Goal: Information Seeking & Learning: Check status

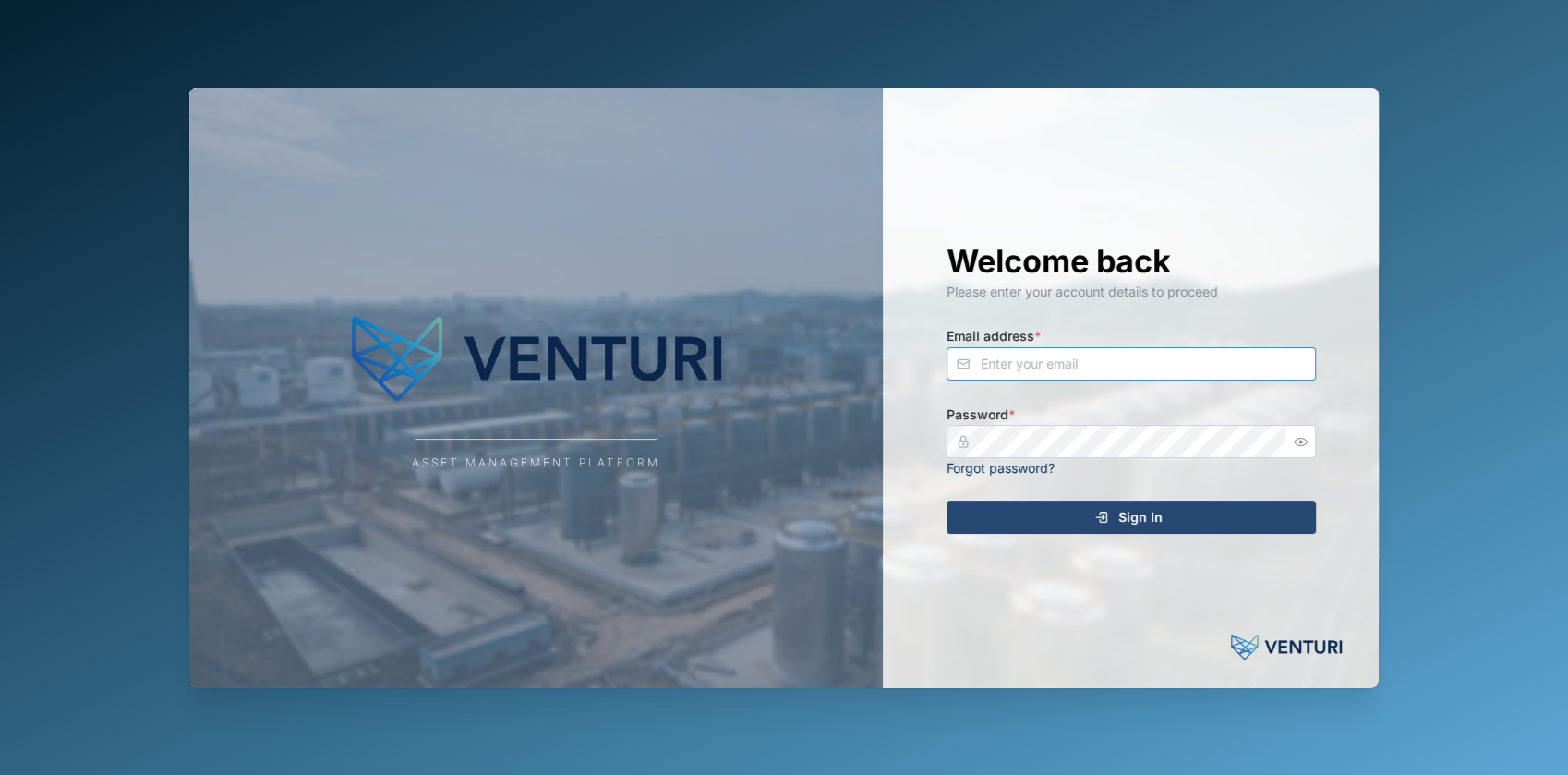
type input "[EMAIL_ADDRESS][DOMAIN_NAME]"
click at [1145, 521] on span "Sign In" at bounding box center [1140, 517] width 44 height 32
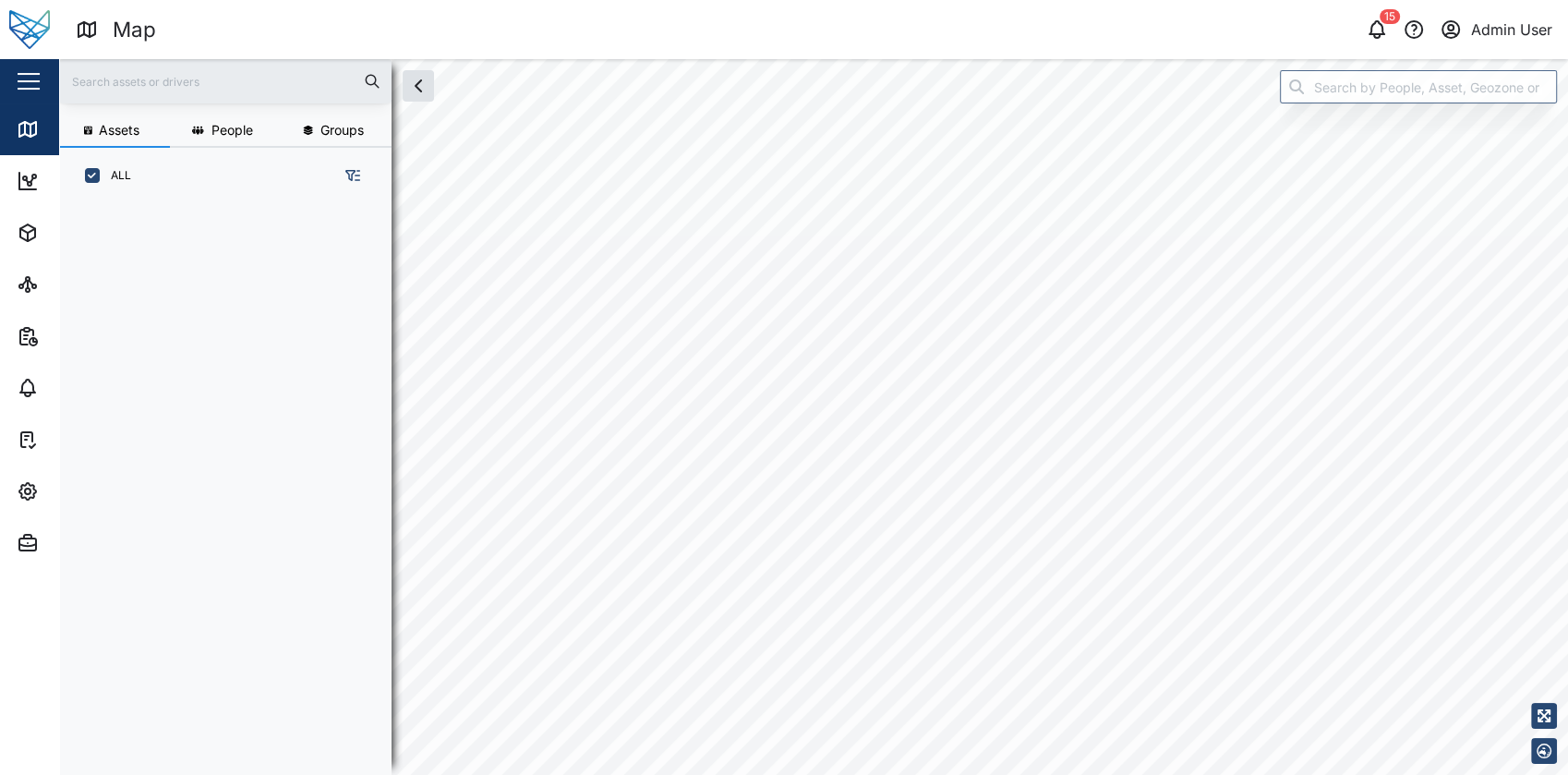
scroll to position [547, 287]
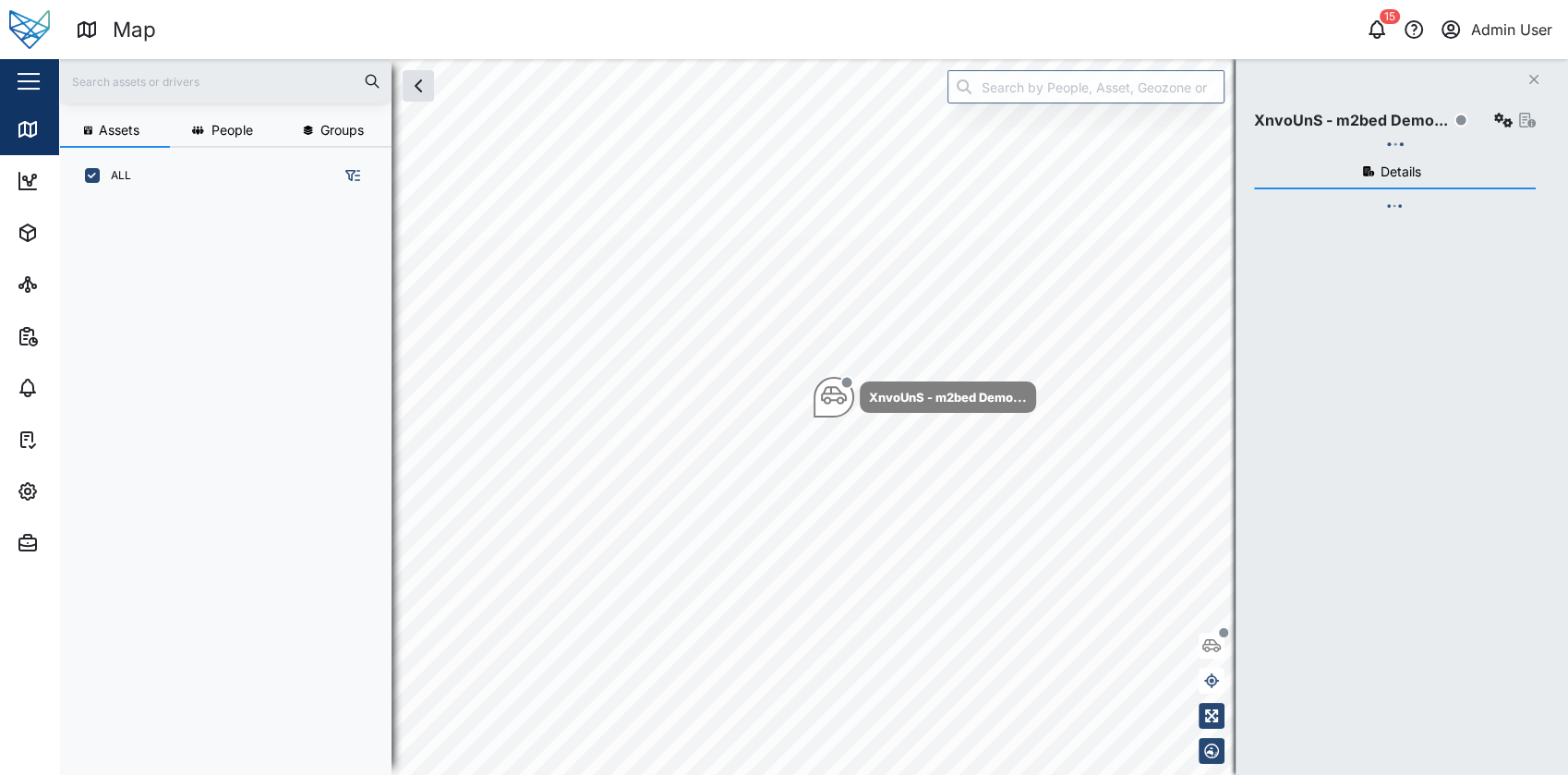
click at [37, 80] on div "button" at bounding box center [29, 81] width 22 height 2
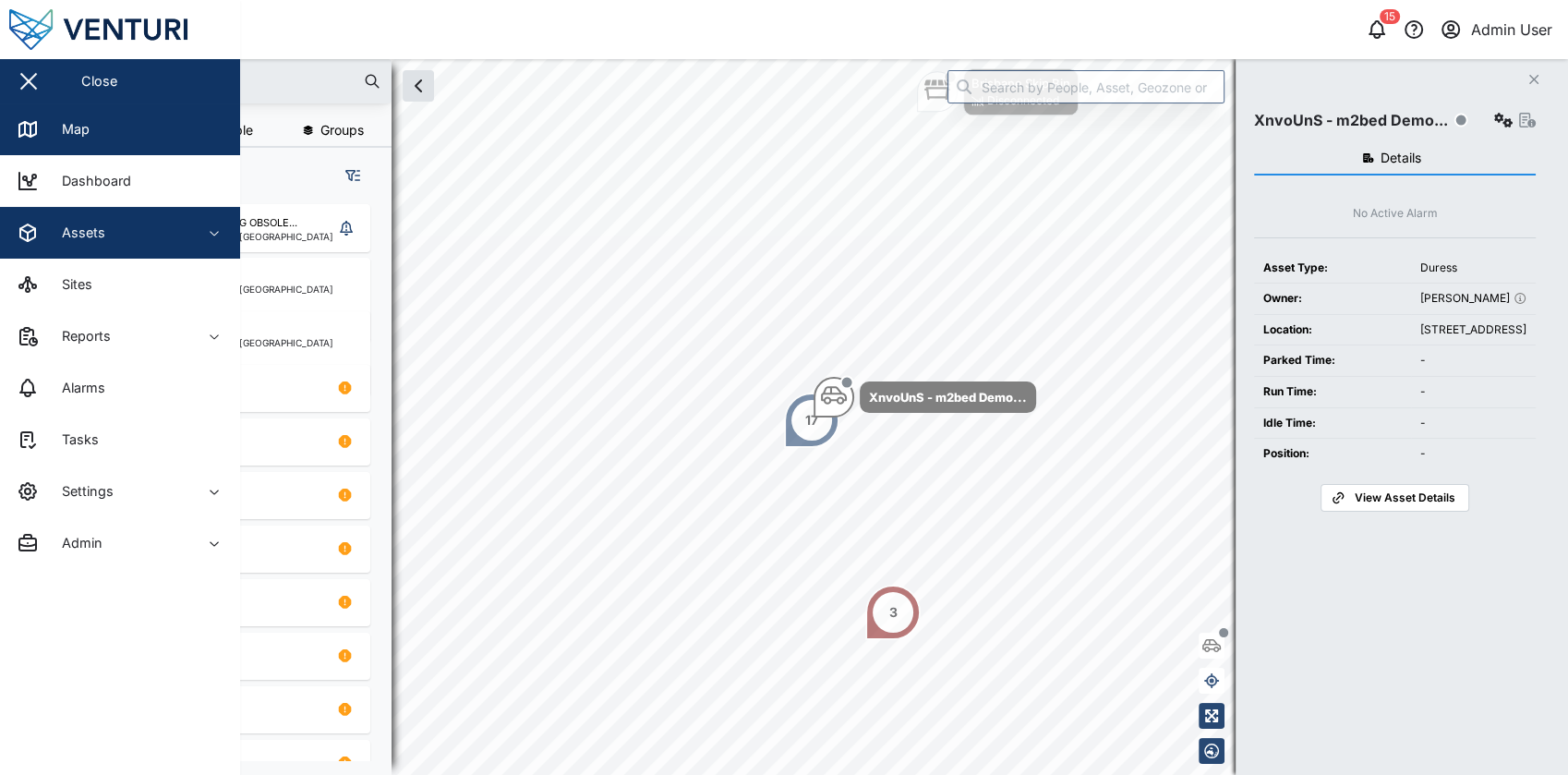
click at [190, 230] on button "Assets" at bounding box center [119, 233] width 240 height 51
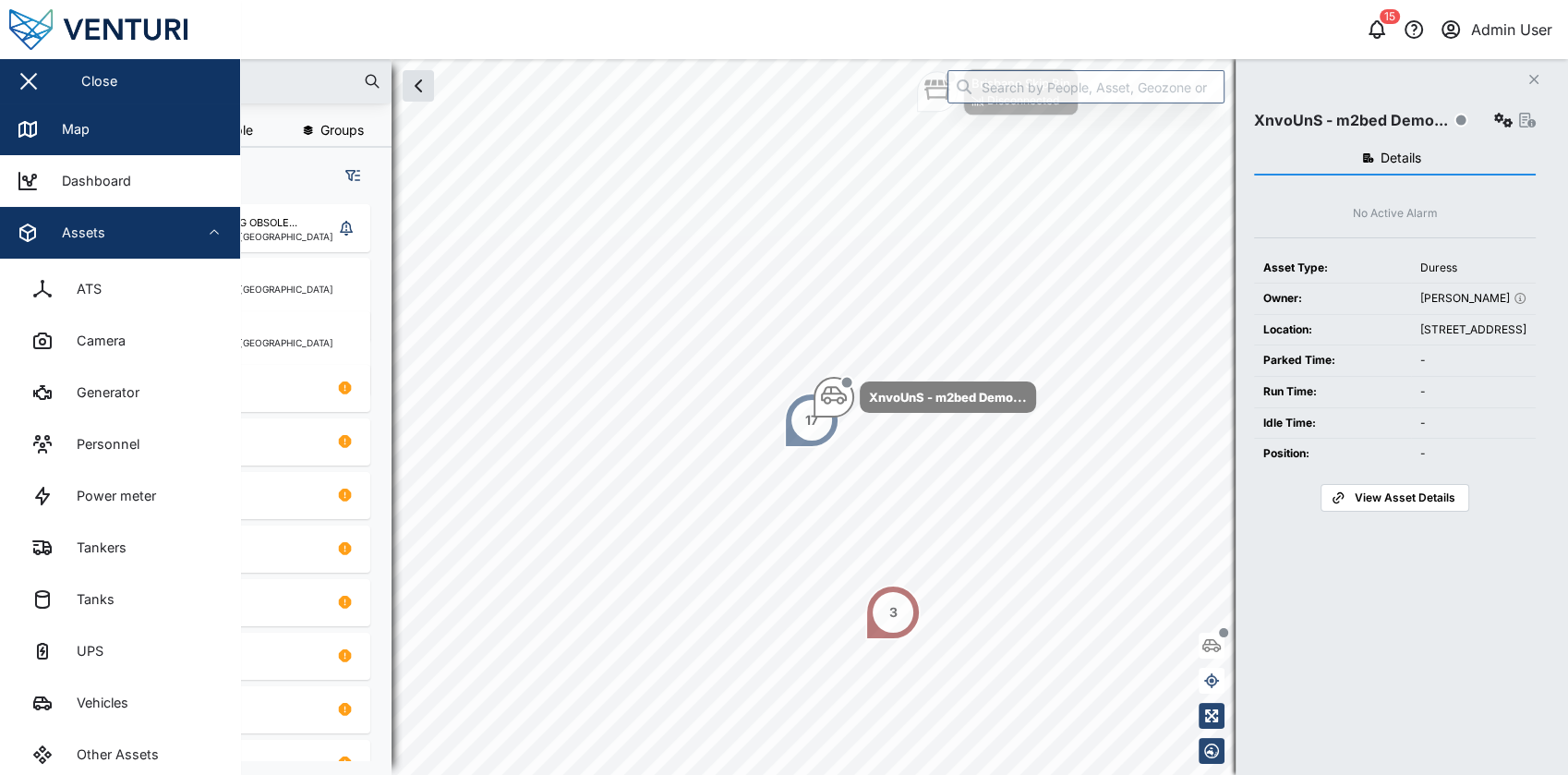
click at [190, 230] on button "Assets" at bounding box center [119, 233] width 240 height 51
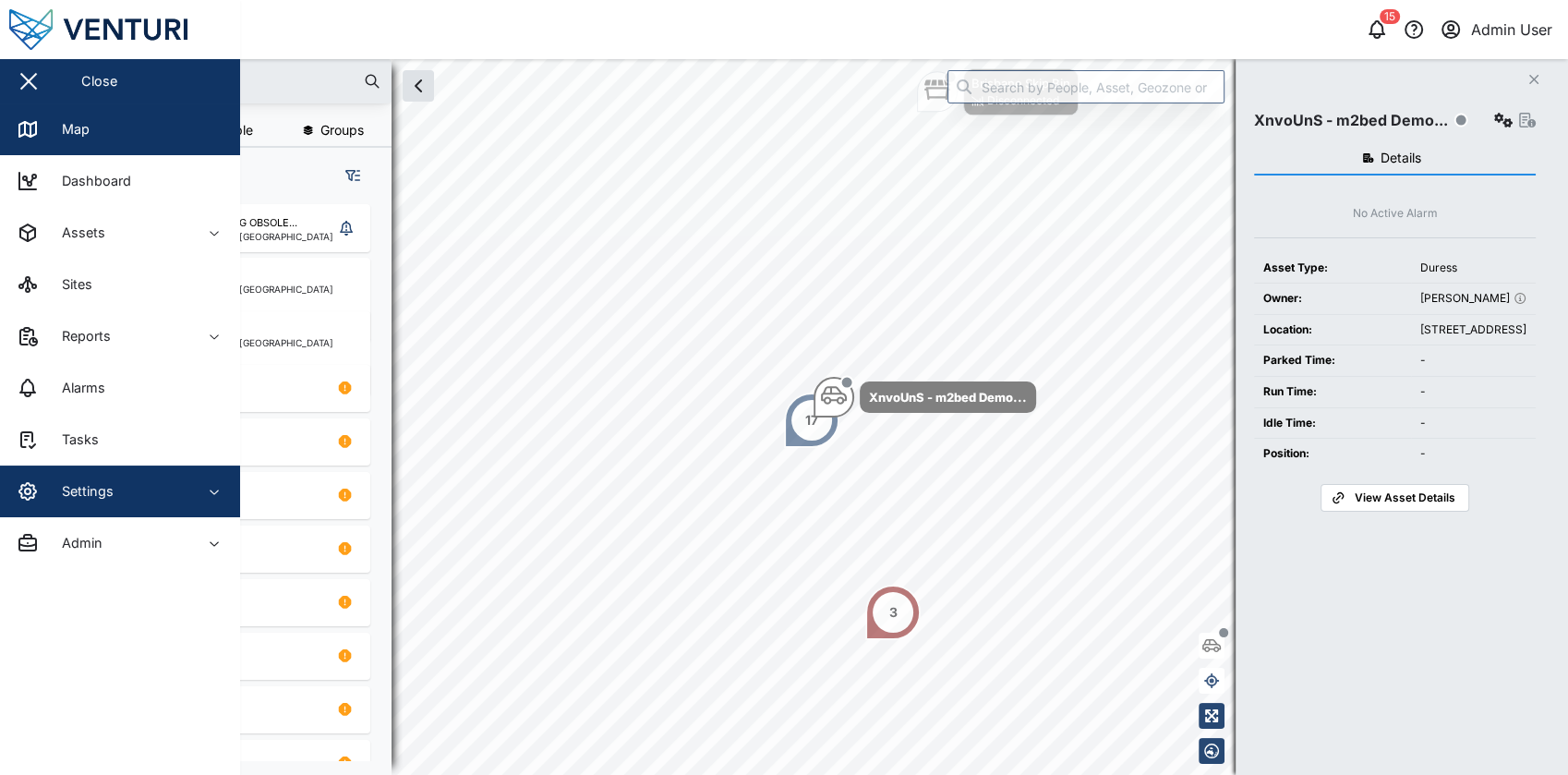
click at [164, 493] on div "Settings" at bounding box center [101, 491] width 168 height 22
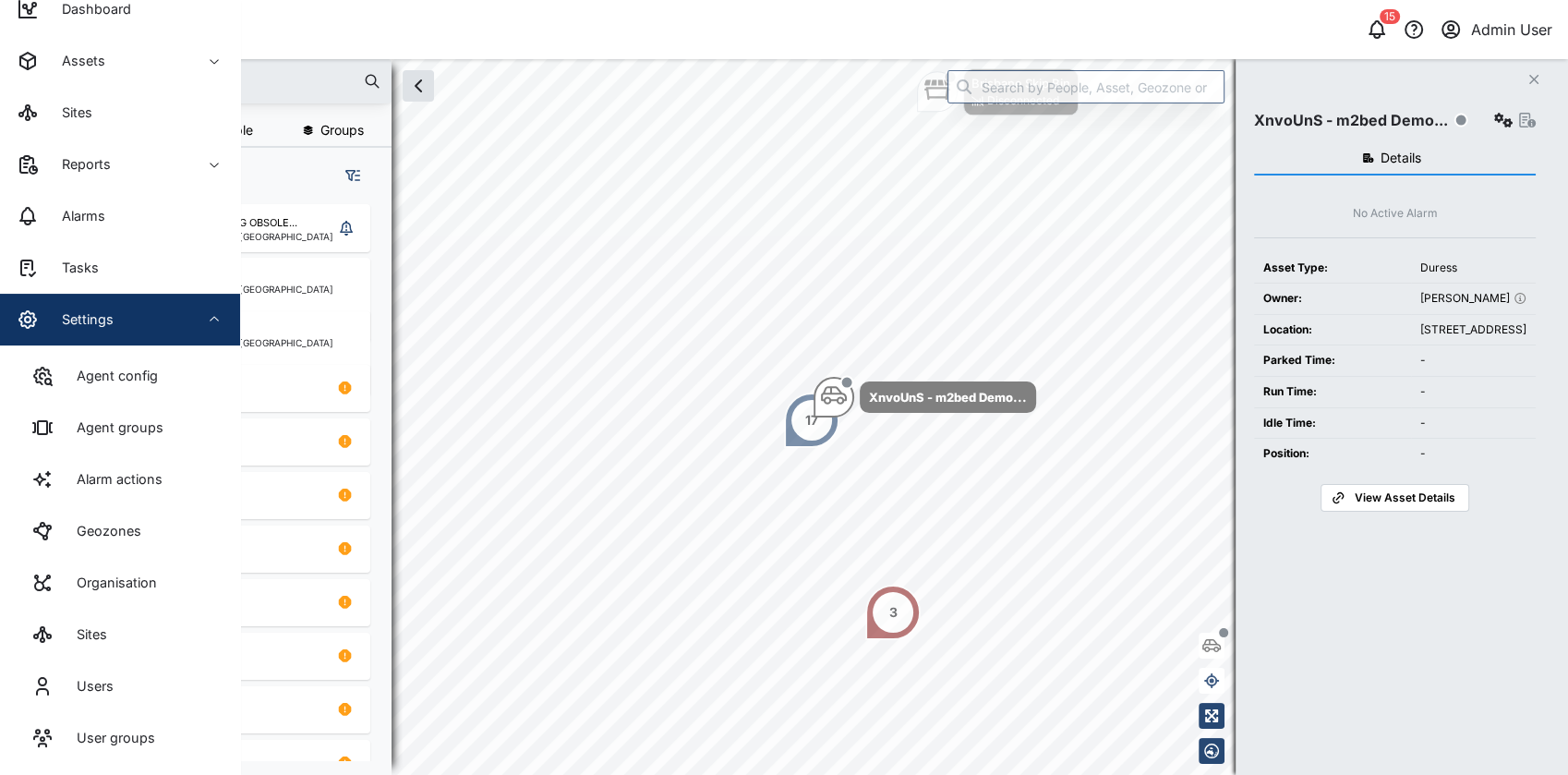
scroll to position [180, 0]
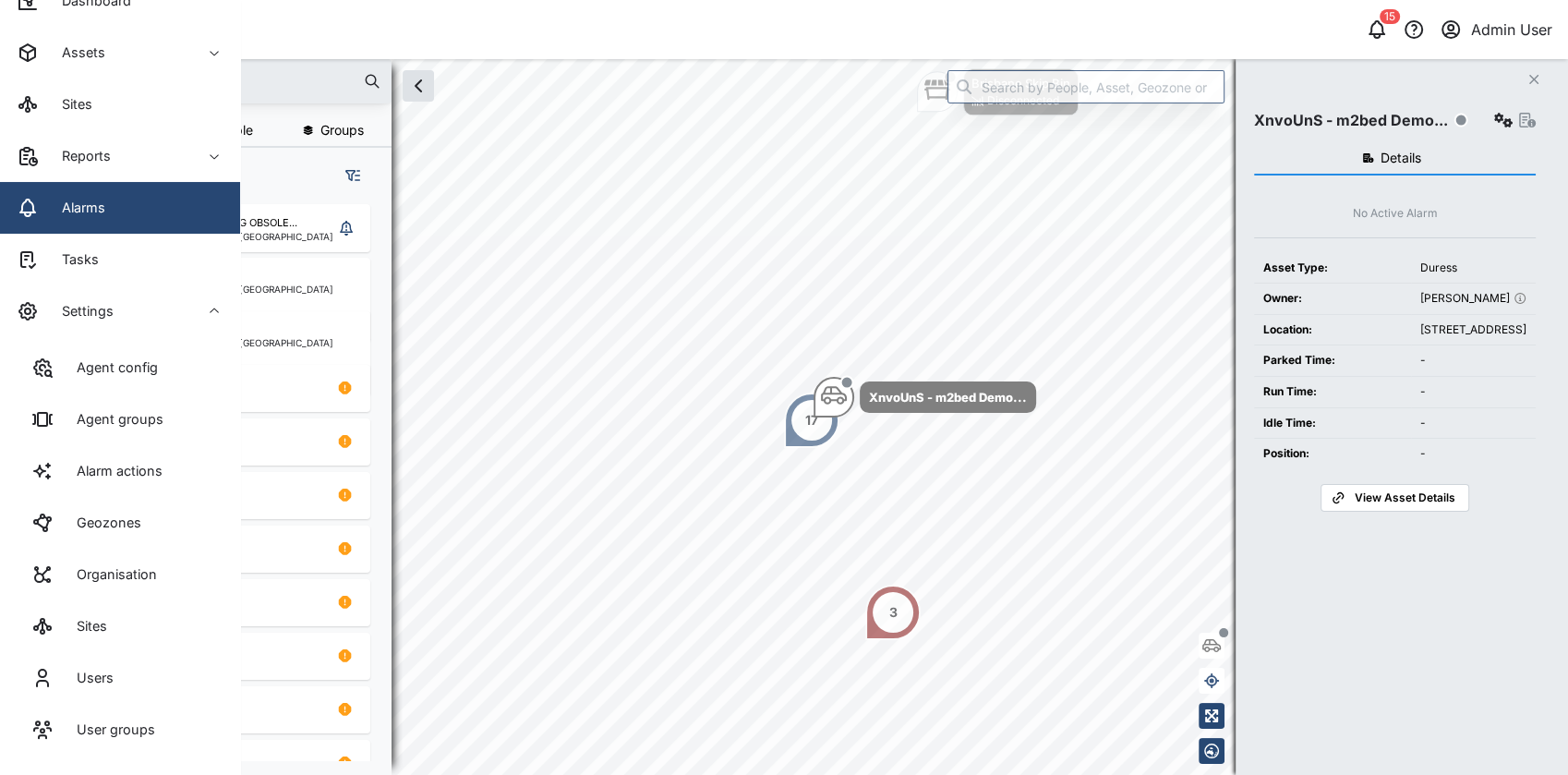
click at [148, 226] on link "Alarms" at bounding box center [119, 207] width 240 height 51
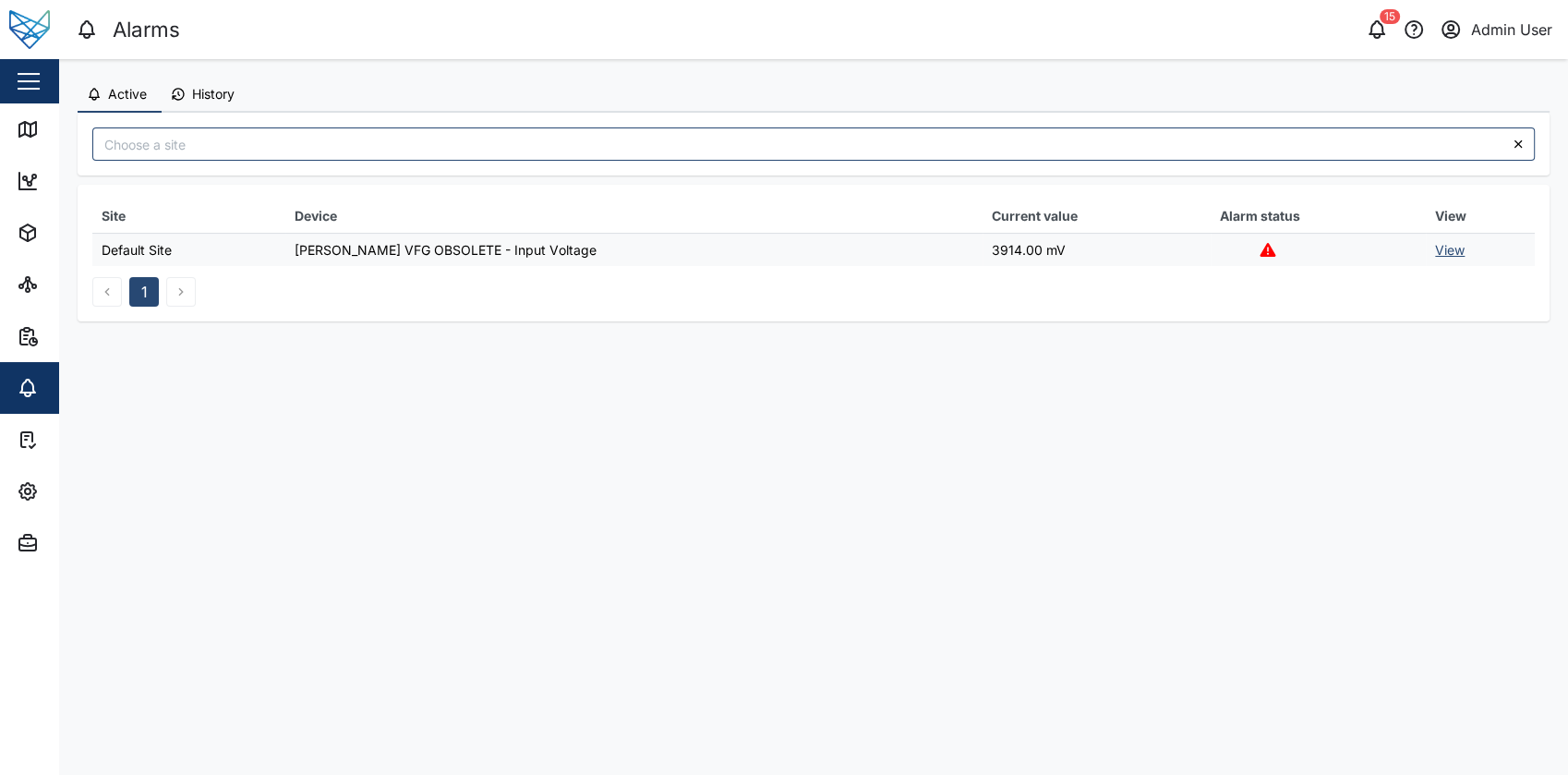
click at [1440, 250] on link "View" at bounding box center [1450, 250] width 30 height 16
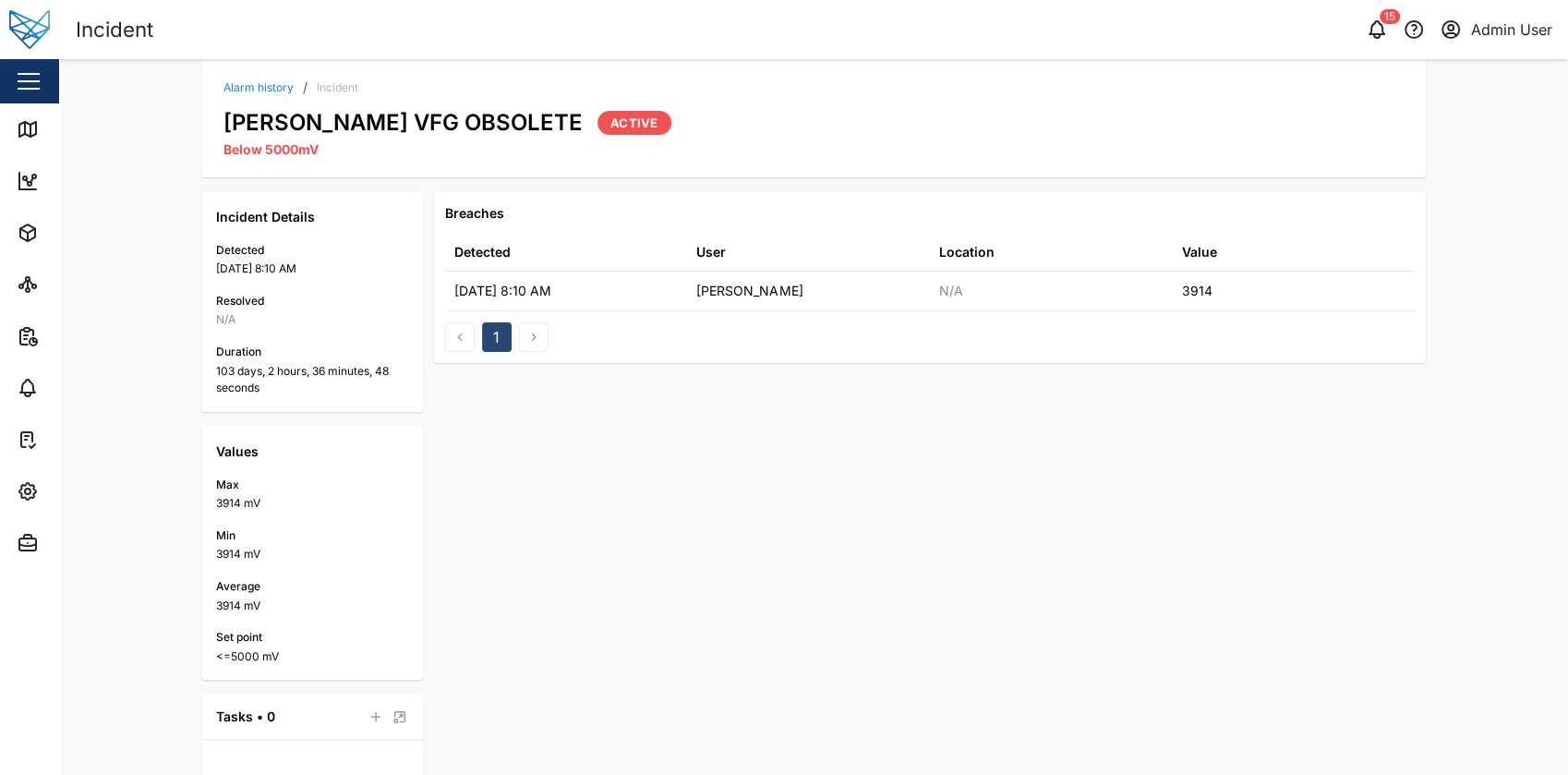
click at [679, 535] on div "Breaches Detected User Location Value [DATE] 8:10 AM [PERSON_NAME] N/A 3914 1" at bounding box center [930, 558] width 991 height 732
